Goal: Task Accomplishment & Management: Manage account settings

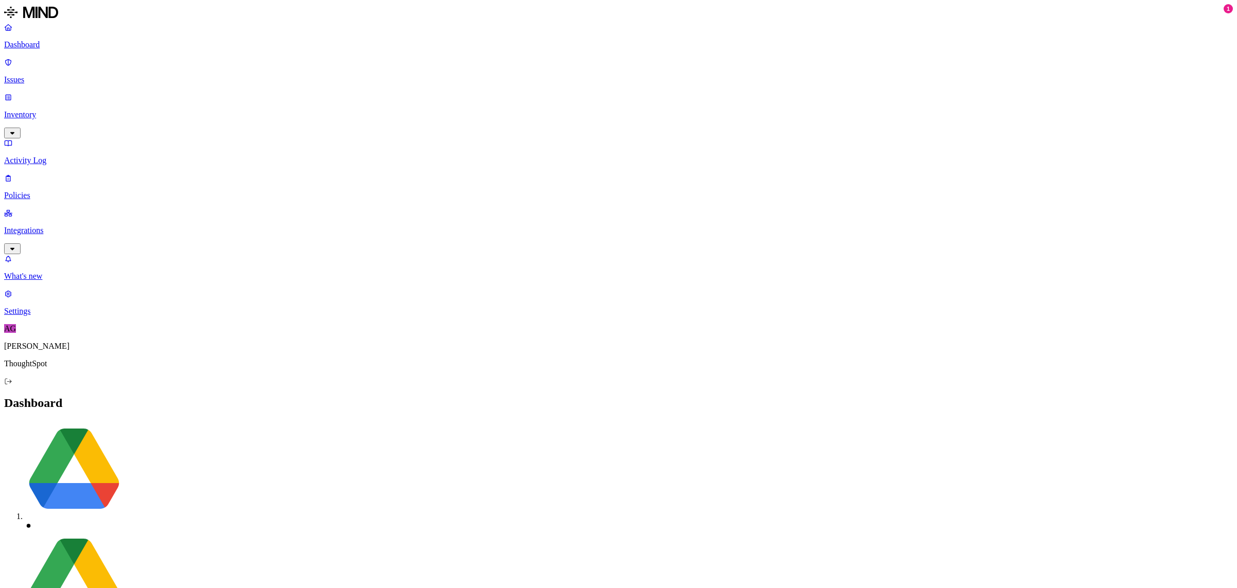
click at [43, 110] on p "Inventory" at bounding box center [618, 114] width 1228 height 9
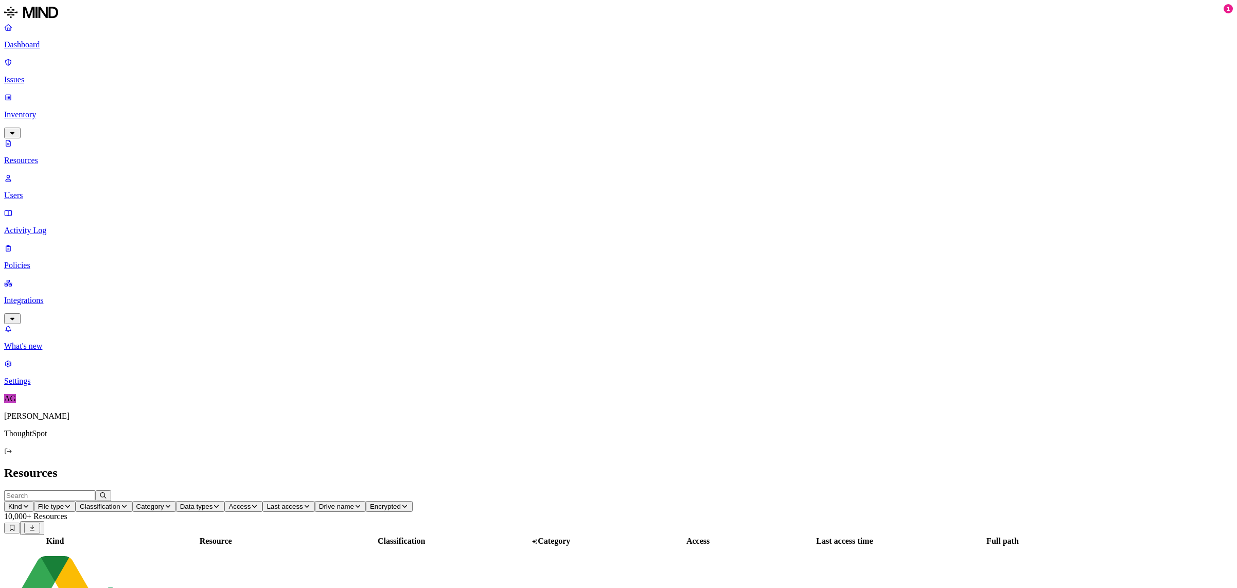
click at [59, 296] on p "Integrations" at bounding box center [618, 300] width 1228 height 9
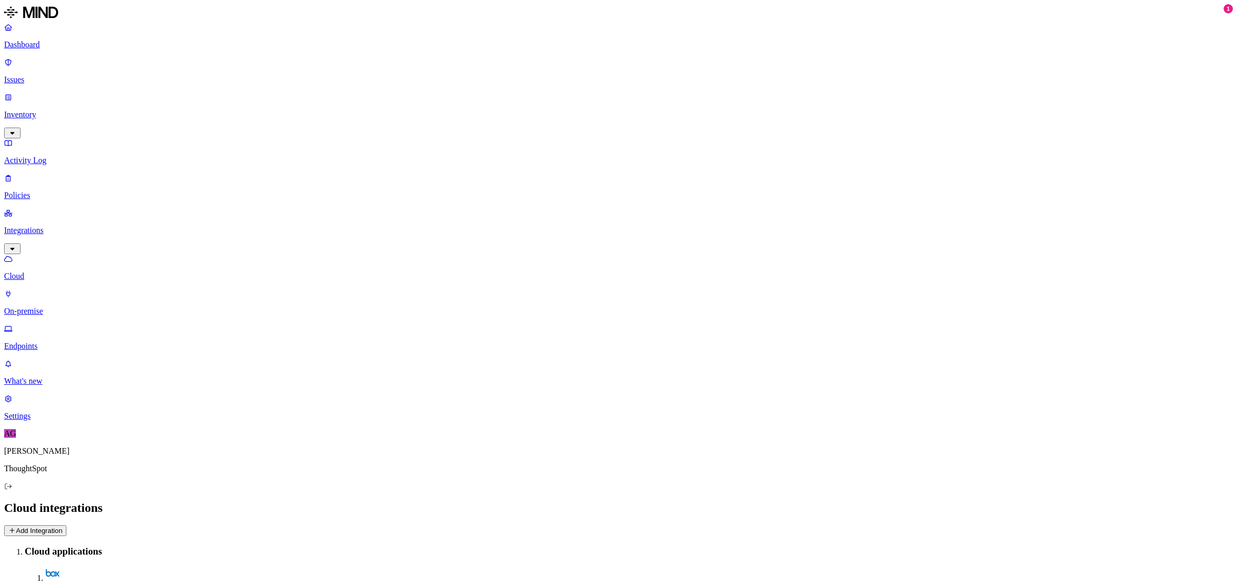
click at [61, 342] on p "Endpoints" at bounding box center [618, 346] width 1228 height 9
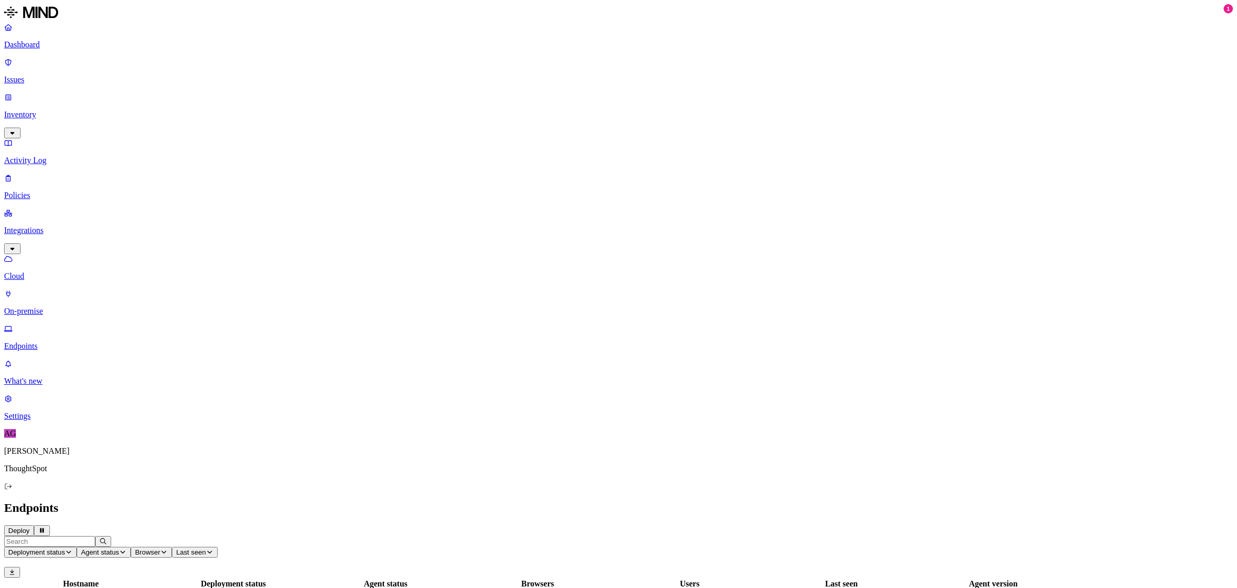
click at [95, 536] on input "text" at bounding box center [49, 541] width 91 height 11
drag, startPoint x: 158, startPoint y: 34, endPoint x: 128, endPoint y: 36, distance: 30.4
click at [95, 536] on input "agam" at bounding box center [49, 541] width 91 height 11
drag, startPoint x: 163, startPoint y: 36, endPoint x: 116, endPoint y: 37, distance: 46.8
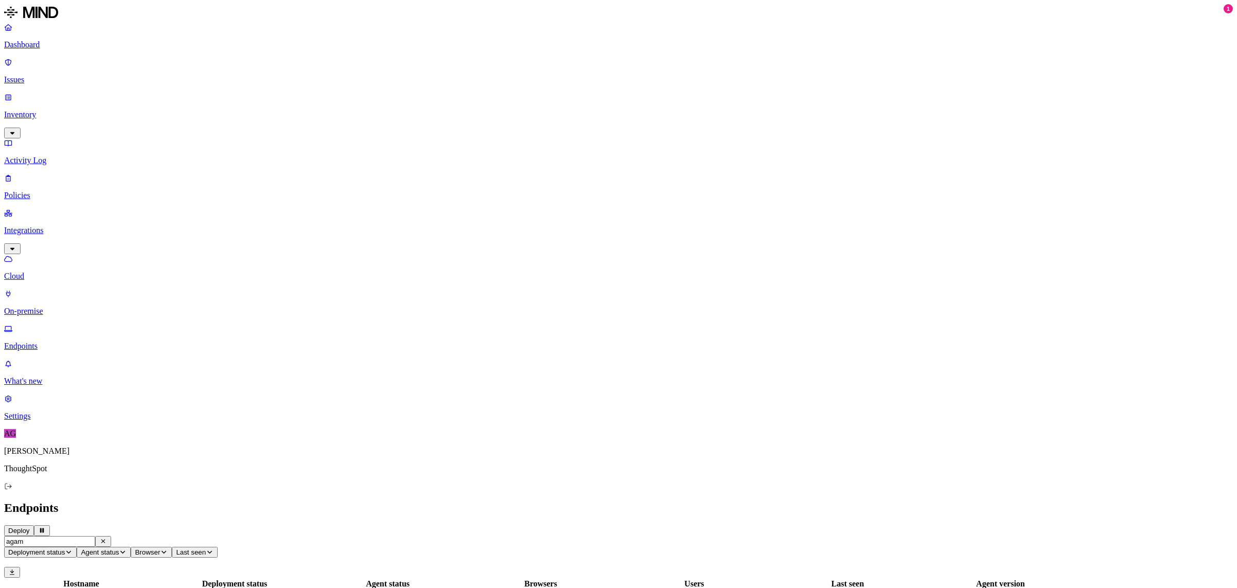
type input "agam"
click at [157, 581] on div "blr-agam.j" at bounding box center [81, 594] width 151 height 26
drag, startPoint x: 175, startPoint y: 119, endPoint x: 187, endPoint y: 80, distance: 40.7
click at [177, 581] on tbody "blr-agam.j Deployed Offline agam.jain Jul 10, 2025, 02:09 PM 1.217.1" at bounding box center [549, 594] width 1089 height 27
drag, startPoint x: 157, startPoint y: 39, endPoint x: 118, endPoint y: 35, distance: 39.3
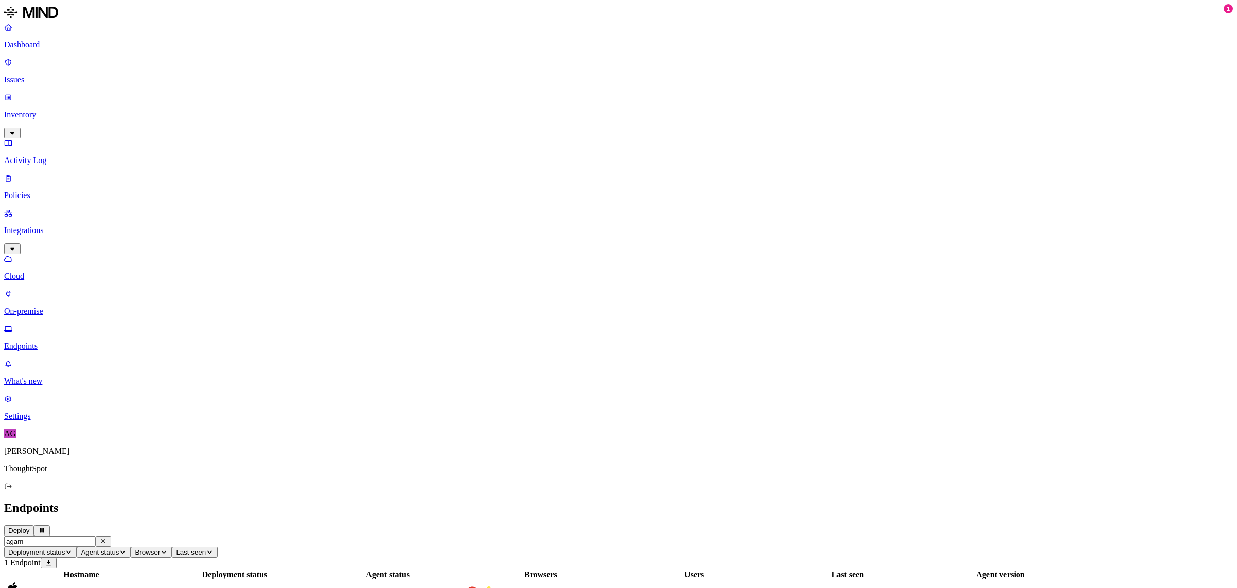
click at [118, 501] on main "Endpoints Deploy agam Deployment status Agent status Browser Last seen 1 Endpoi…" at bounding box center [618, 555] width 1228 height 108
drag, startPoint x: 213, startPoint y: 122, endPoint x: 186, endPoint y: 51, distance: 76.0
click at [213, 581] on tbody "blr-agam.j Deployed Offline agam.jain Jul 10, 2025, 02:09 PM 1.217.1" at bounding box center [549, 594] width 1089 height 27
click at [95, 536] on input "agam" at bounding box center [49, 541] width 91 height 11
type input "agam"
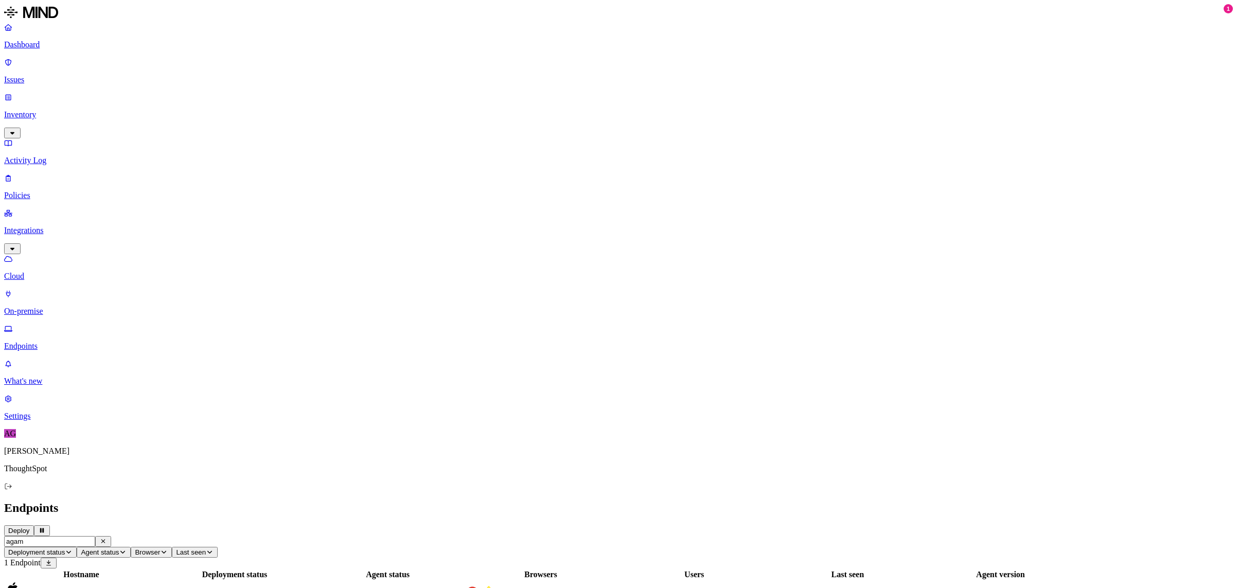
click at [111, 536] on button "button" at bounding box center [103, 541] width 16 height 11
click at [95, 536] on input "text" at bounding box center [49, 541] width 91 height 11
type input "agam"
click at [157, 581] on div "blr-agam.j" at bounding box center [81, 594] width 151 height 26
click at [105, 540] on icon "button" at bounding box center [103, 542] width 4 height 4
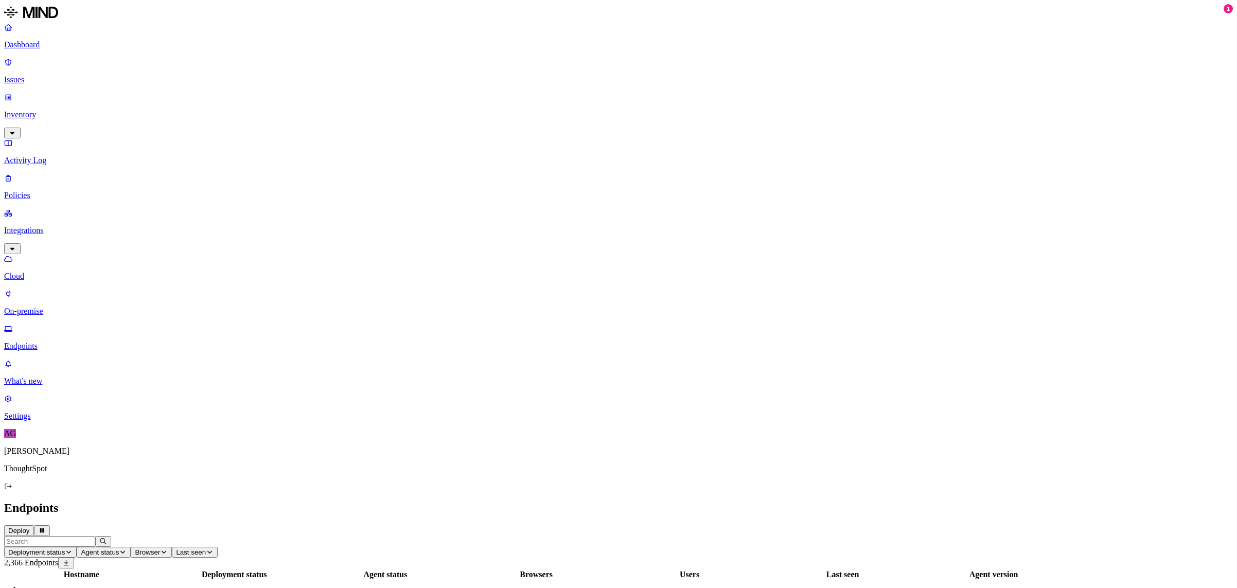
click at [119, 548] on span "Agent status" at bounding box center [100, 552] width 38 height 8
click at [168, 549] on icon "button" at bounding box center [164, 552] width 8 height 6
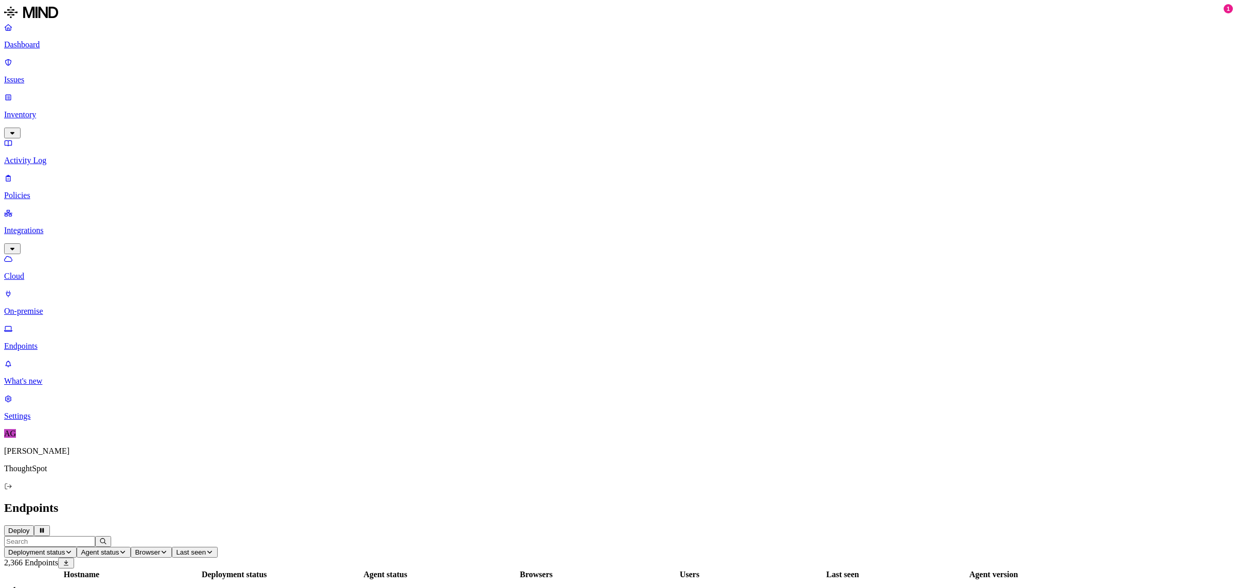
click at [95, 536] on input "text" at bounding box center [49, 541] width 91 height 11
type input "hyd-agam"
click at [85, 308] on nav "Dashboard Issues Inventory Activity Log Policies Integrations Cloud On-premise …" at bounding box center [618, 222] width 1228 height 398
click at [56, 386] on p "What's new" at bounding box center [618, 381] width 1228 height 9
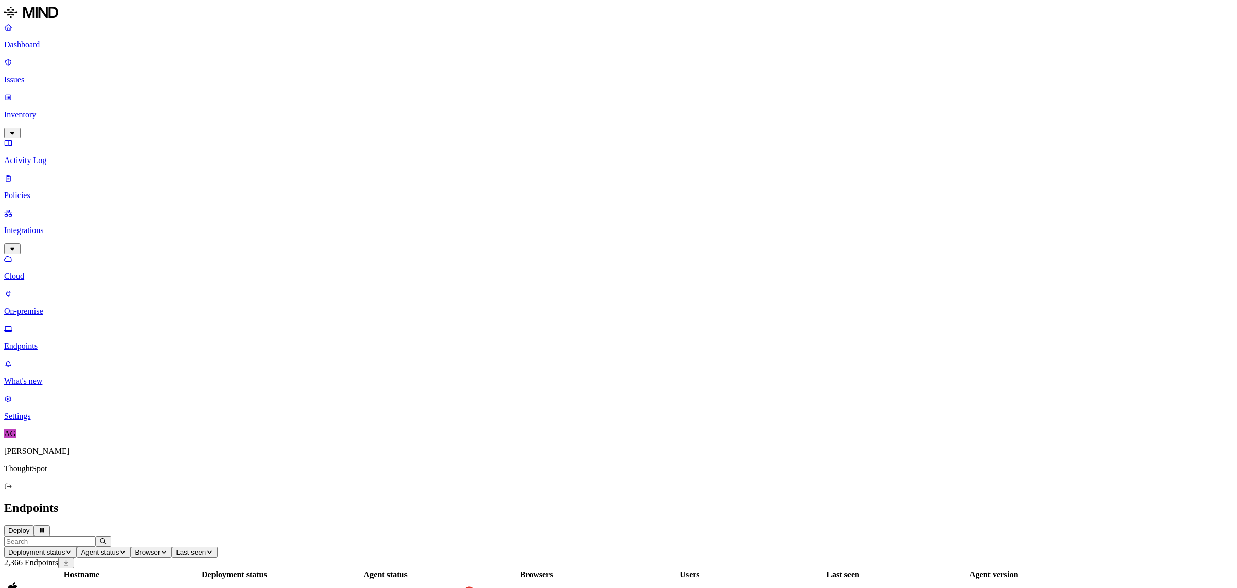
click at [62, 272] on p "Cloud" at bounding box center [618, 276] width 1228 height 9
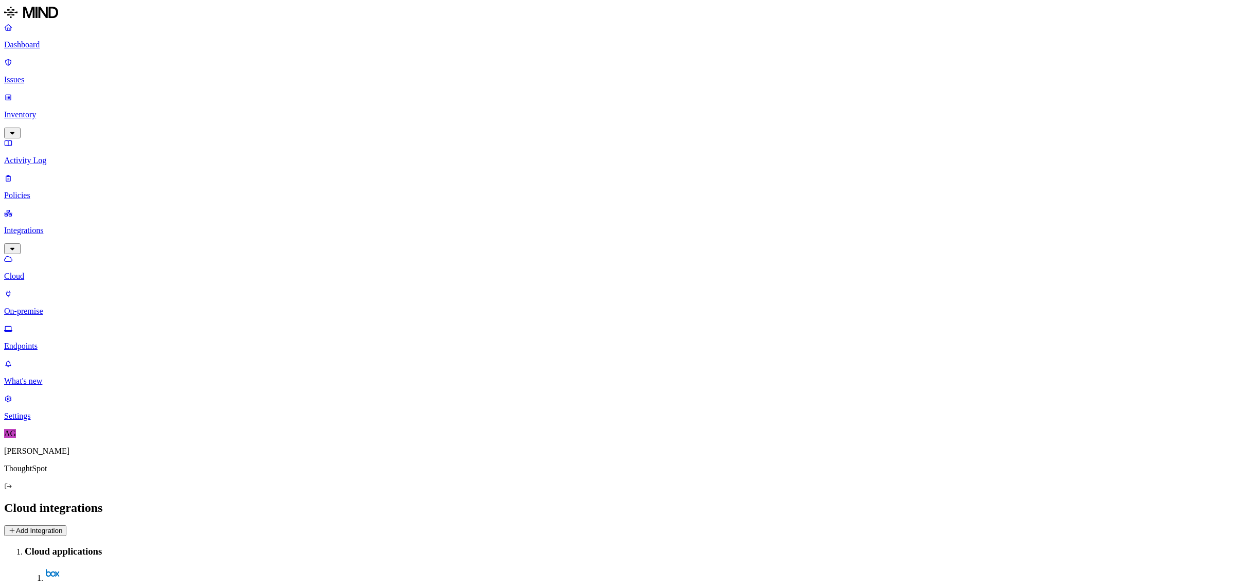
click at [59, 307] on p "On-premise" at bounding box center [618, 311] width 1228 height 9
click at [51, 342] on p "Endpoints" at bounding box center [618, 346] width 1228 height 9
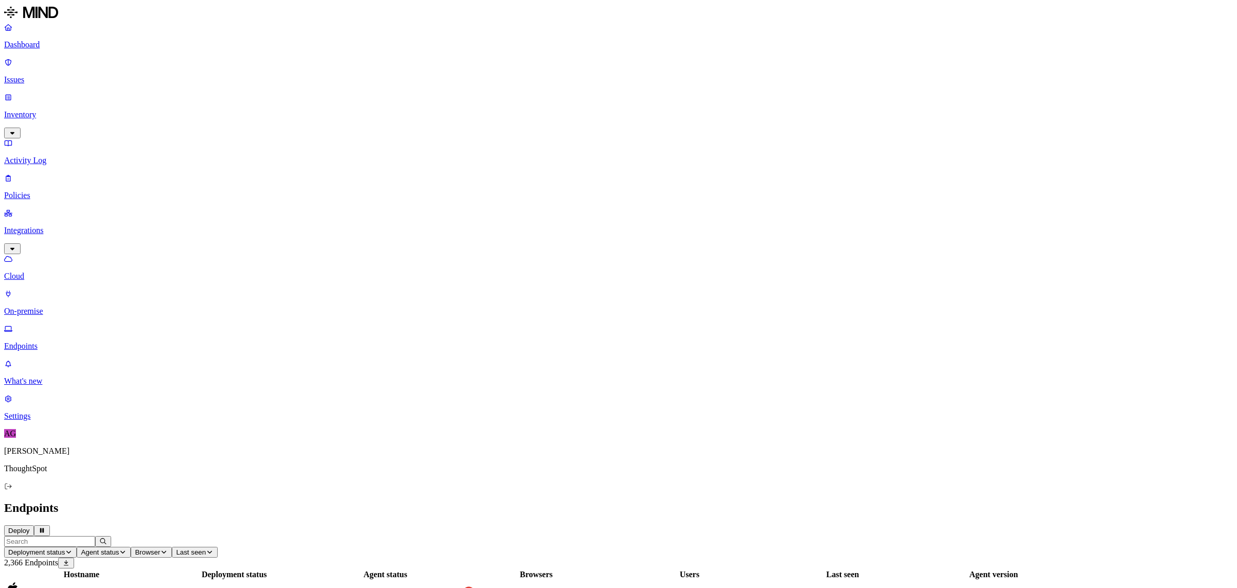
click at [95, 536] on input "text" at bounding box center [49, 541] width 91 height 11
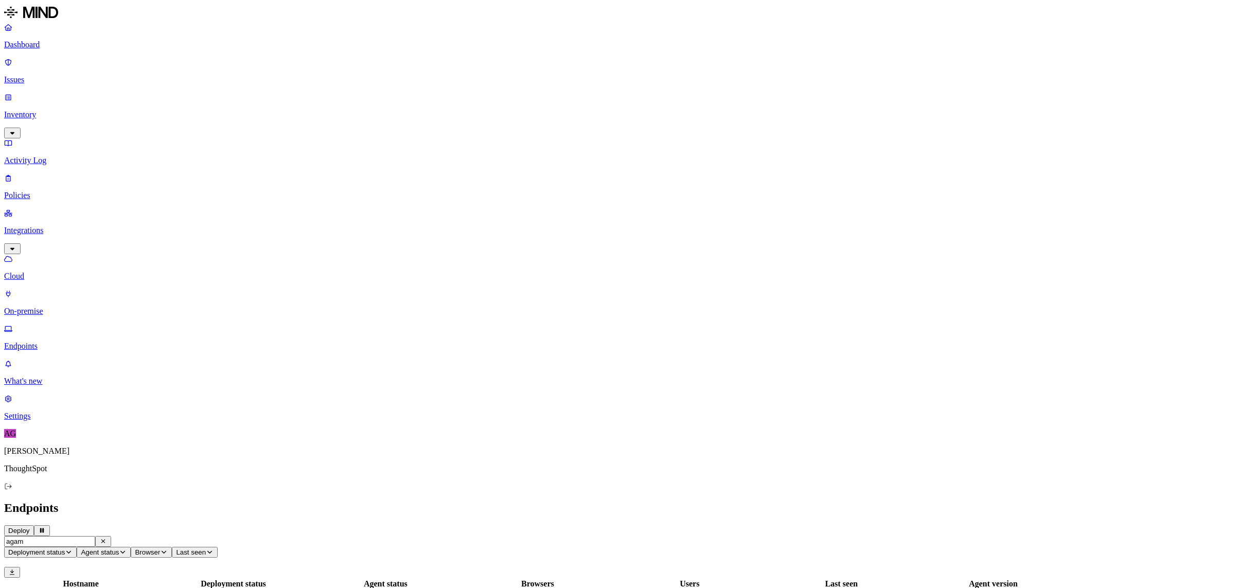
type input "agam"
click at [1088, 587] on icon at bounding box center [1086, 594] width 4 height 5
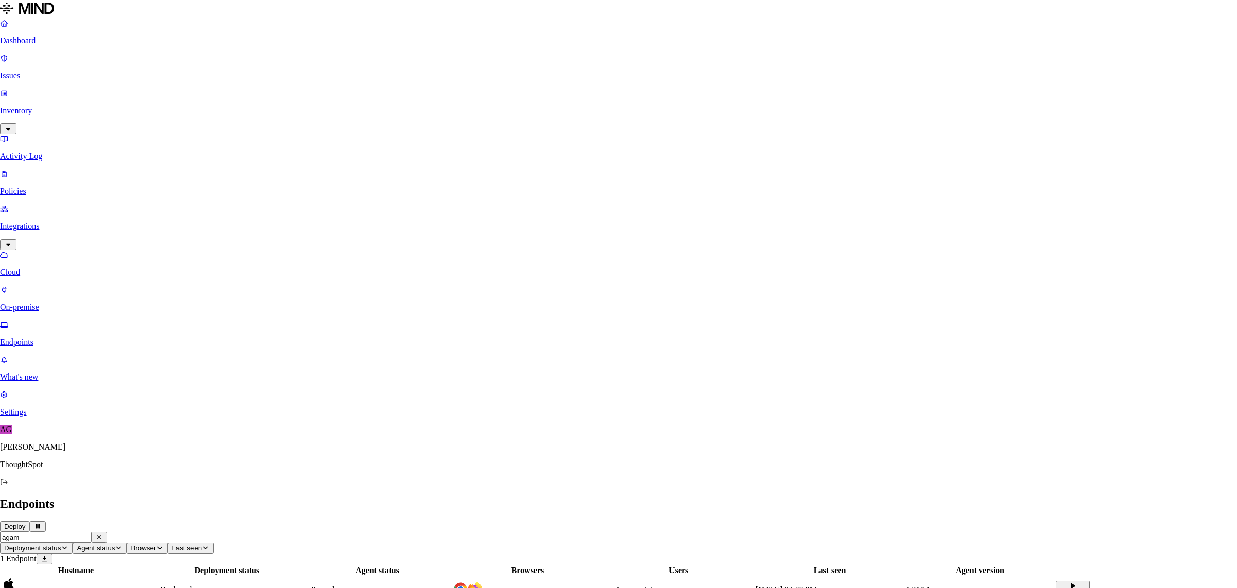
drag, startPoint x: 701, startPoint y: 147, endPoint x: 930, endPoint y: 88, distance: 236.8
